Goal: Information Seeking & Learning: Learn about a topic

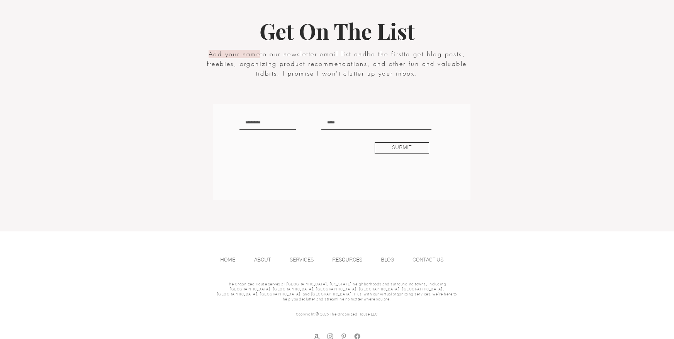
scroll to position [1376, 0]
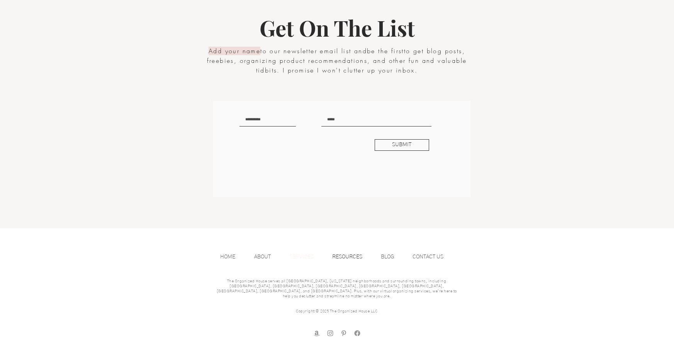
click at [300, 257] on p "SERVICES" at bounding box center [302, 257] width 32 height 12
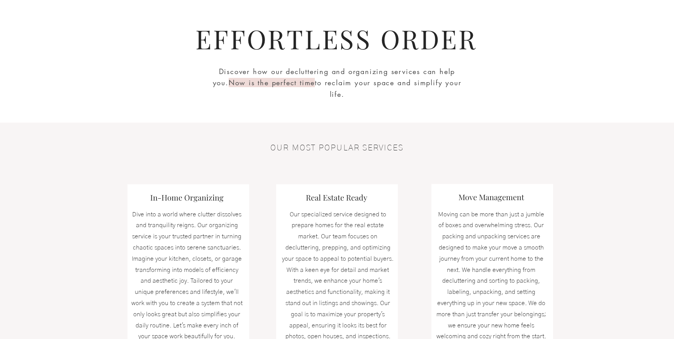
scroll to position [204, 0]
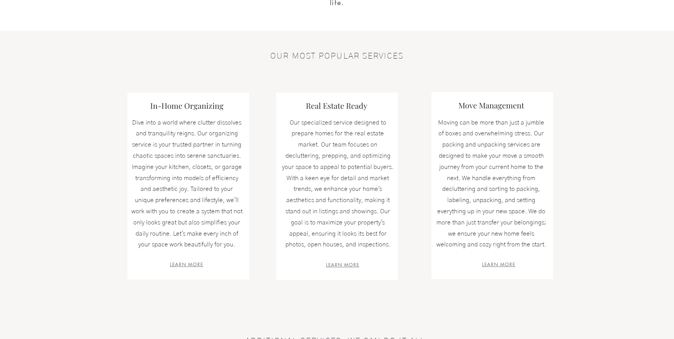
click at [506, 265] on span "LEARN MORE" at bounding box center [498, 264] width 33 height 7
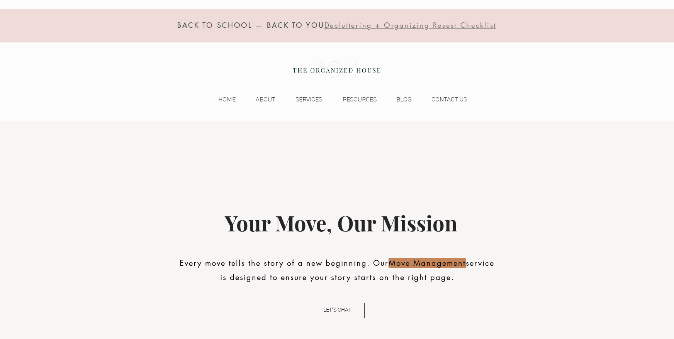
click at [315, 100] on p "SERVICES" at bounding box center [309, 100] width 34 height 12
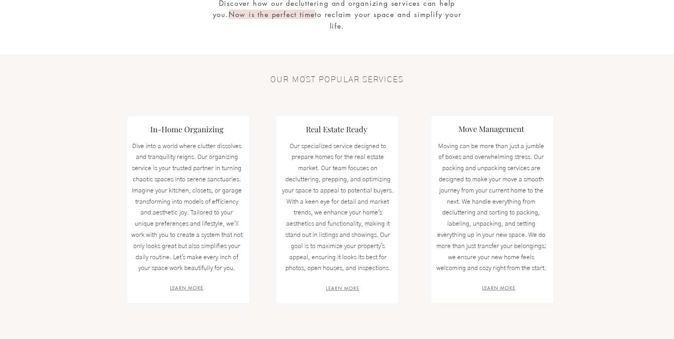
scroll to position [167, 0]
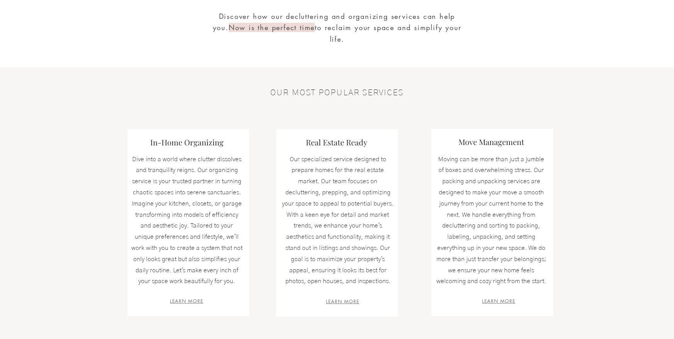
click at [192, 303] on span "LEARN MORE" at bounding box center [186, 301] width 33 height 7
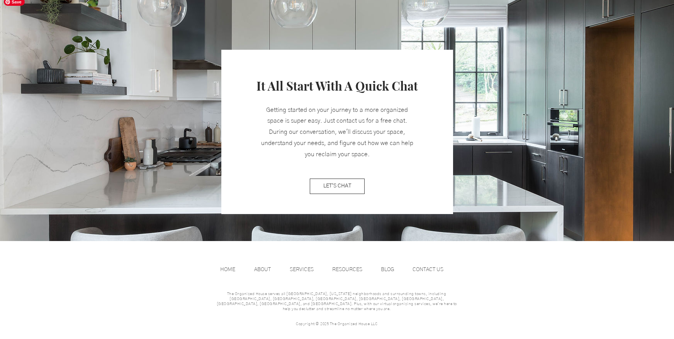
scroll to position [937, 0]
